Goal: Transaction & Acquisition: Purchase product/service

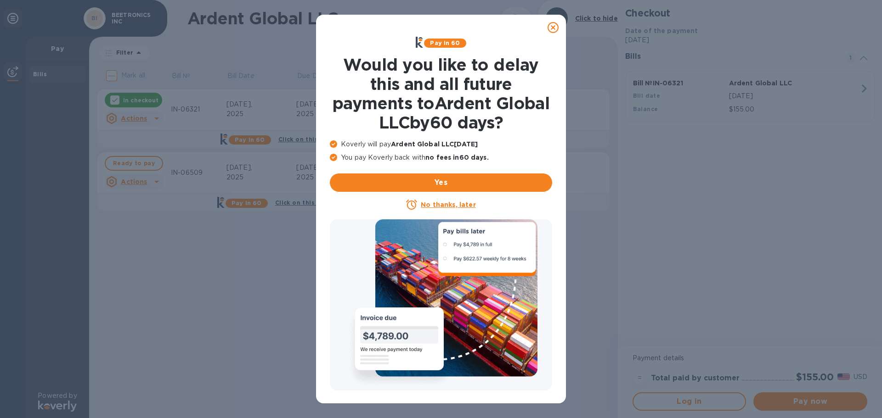
click at [557, 27] on icon at bounding box center [552, 27] width 11 height 11
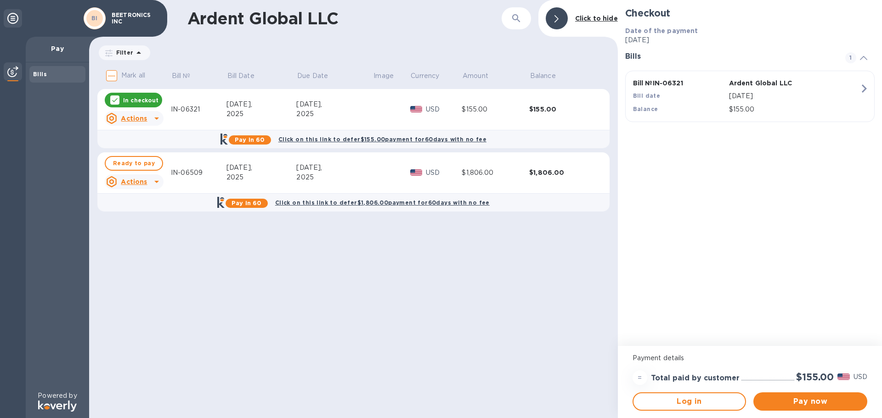
click at [336, 281] on div "Ardent Global LLC ​ Click to hide Filter Amount Mark all Bill № Bill Date Due D…" at bounding box center [353, 209] width 529 height 418
click at [596, 17] on b "Click to hide" at bounding box center [596, 18] width 43 height 7
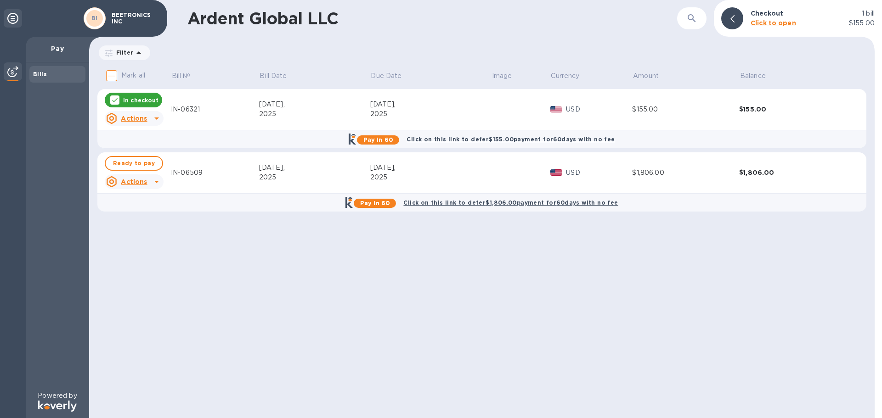
click at [419, 342] on div "Ardent Global LLC ​ Checkout 1 [PERSON_NAME] to open $155.00 Filter Amount Mark…" at bounding box center [481, 209] width 785 height 418
click at [153, 96] on p "In checkout" at bounding box center [140, 100] width 35 height 8
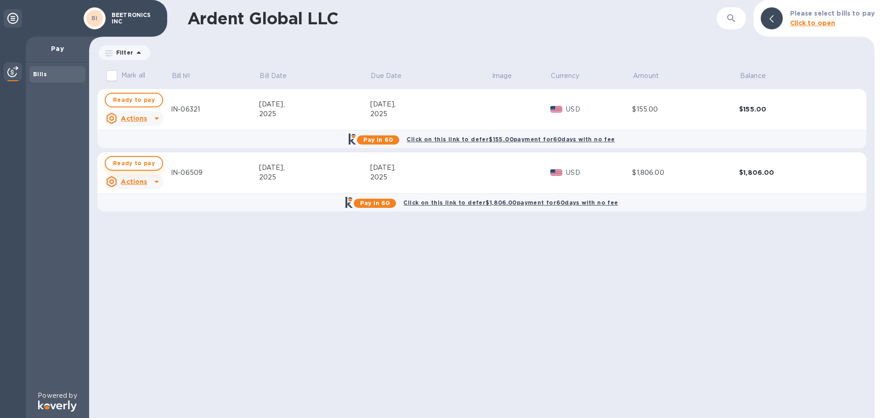
click at [138, 162] on span "Ready to pay" at bounding box center [134, 163] width 42 height 11
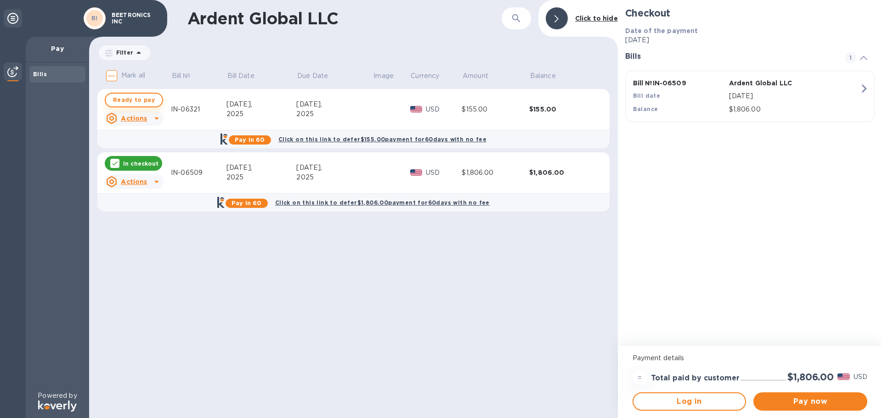
click at [145, 99] on span "Ready to pay" at bounding box center [134, 100] width 42 height 11
checkbox input "true"
click at [837, 406] on span "Pay now" at bounding box center [810, 401] width 99 height 11
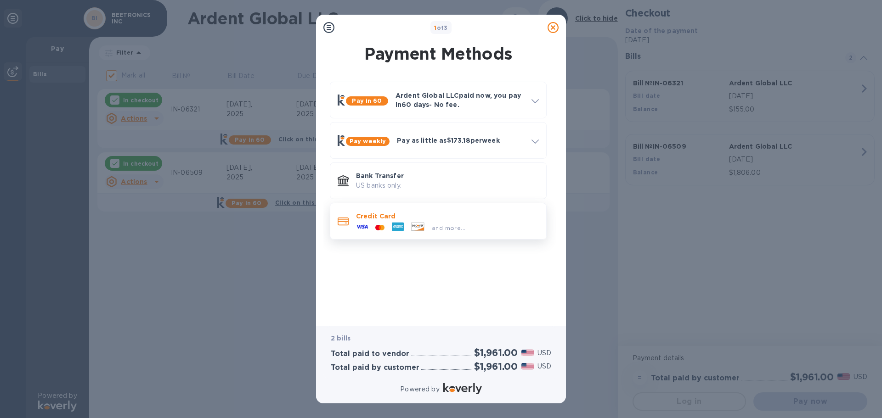
click at [469, 221] on div "and more..." at bounding box center [447, 226] width 183 height 10
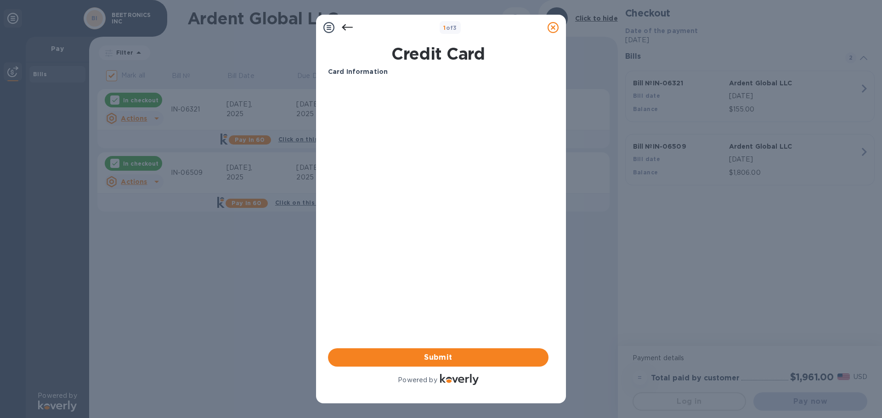
click at [345, 30] on icon at bounding box center [347, 27] width 11 height 6
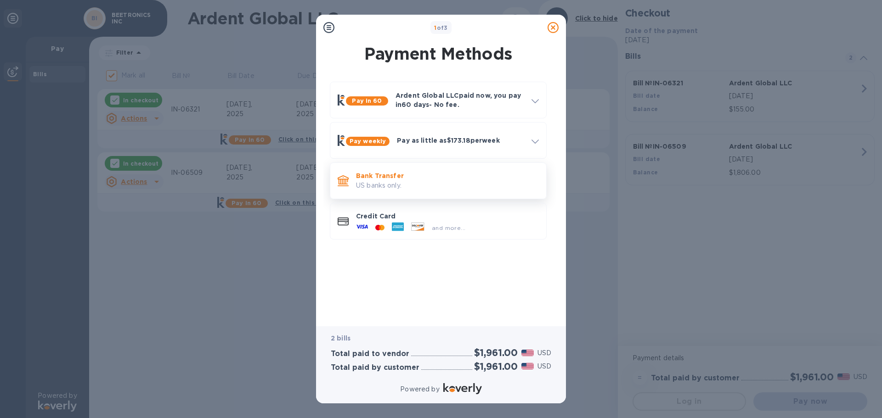
click at [401, 186] on p "US banks only." at bounding box center [447, 186] width 183 height 10
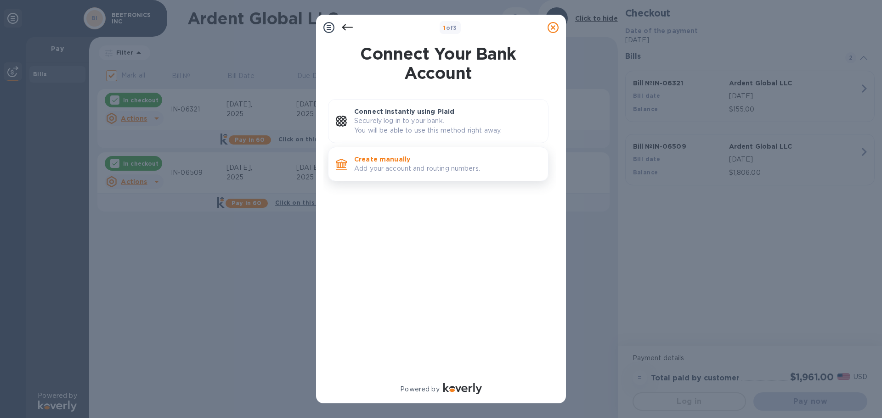
click at [478, 174] on p "Add your account and routing numbers." at bounding box center [447, 169] width 186 height 10
